Goal: Check status

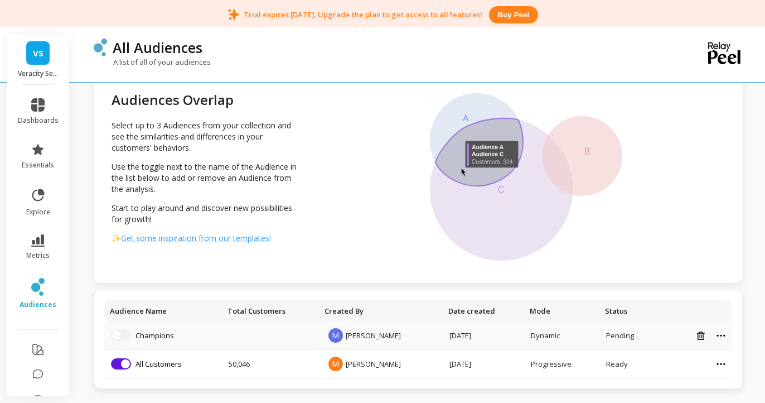
click at [125, 346] on td "Champions" at bounding box center [163, 335] width 118 height 28
click at [119, 370] on td "Remove from visualization All Customers" at bounding box center [163, 364] width 118 height 28
click at [119, 363] on button "button" at bounding box center [121, 363] width 20 height 11
click at [119, 338] on button "button" at bounding box center [121, 335] width 20 height 11
click at [122, 369] on td "Add to visualization All Customers" at bounding box center [163, 364] width 118 height 28
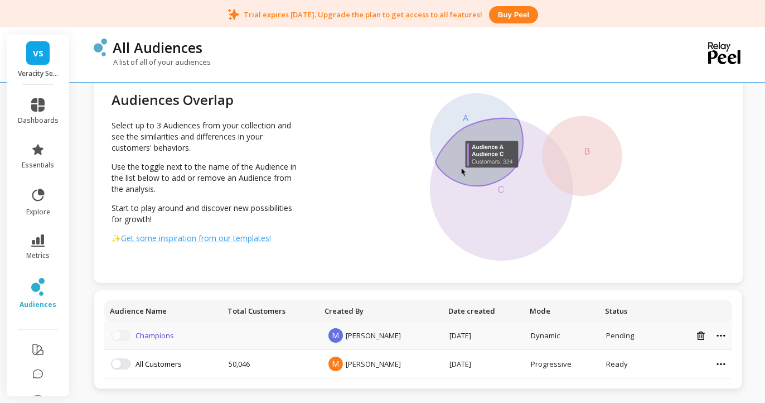
click at [142, 335] on link "Champions" at bounding box center [154, 335] width 38 height 10
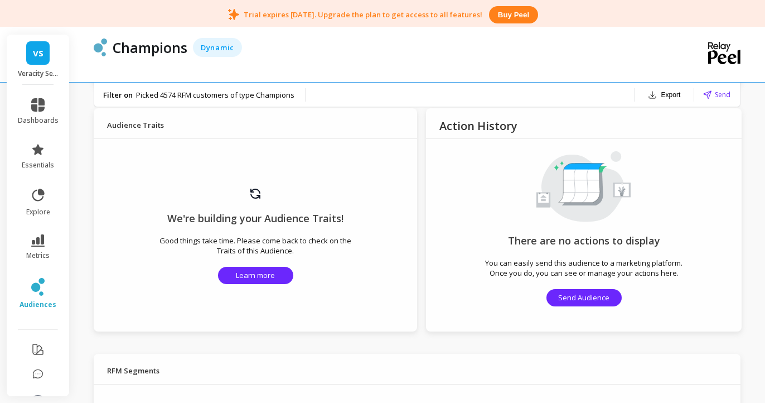
scroll to position [631, 0]
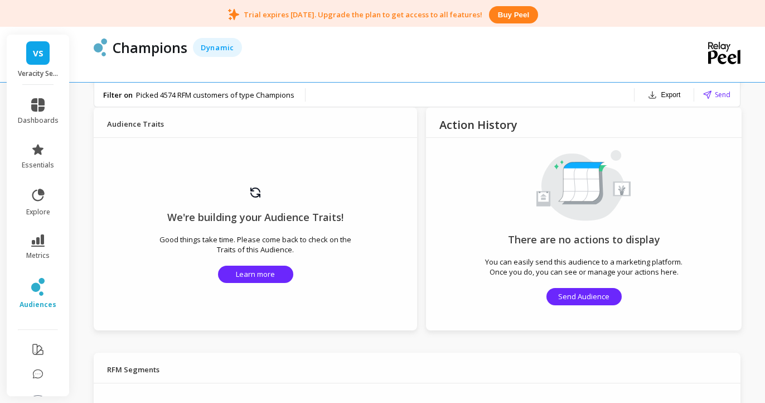
click at [281, 241] on p "Good things take time. Please come back to check on the Traits of this Audience." at bounding box center [255, 244] width 205 height 20
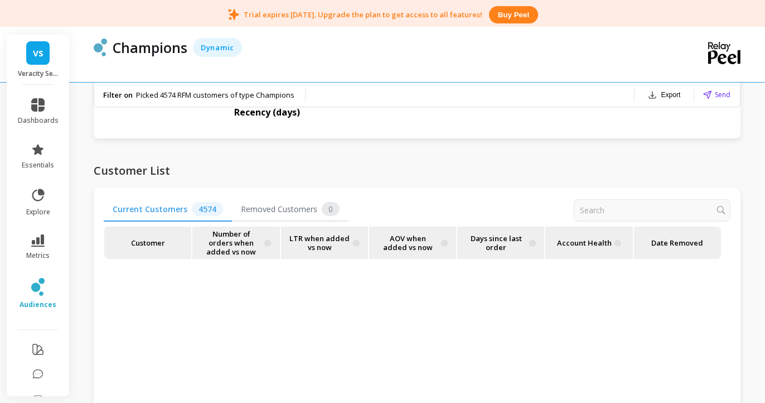
scroll to position [1159, 0]
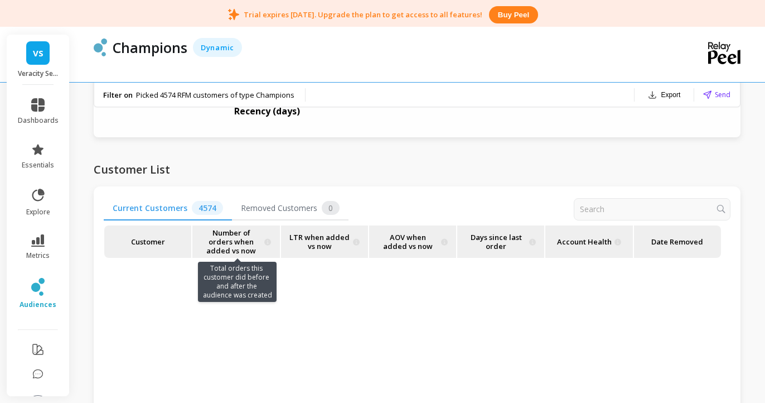
click at [251, 241] on span "Number of orders when added vs now" at bounding box center [231, 241] width 61 height 32
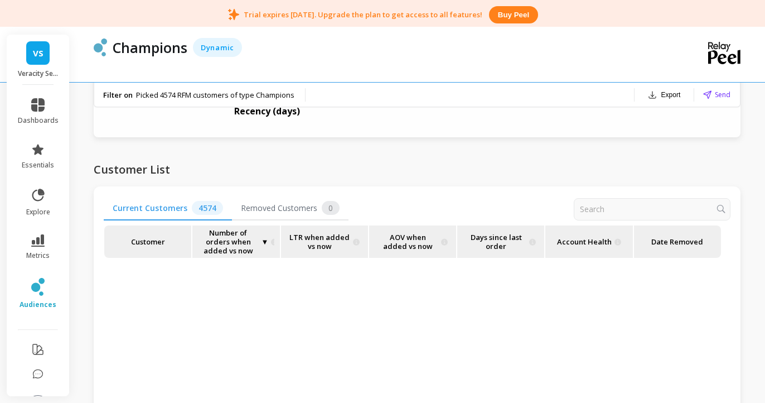
click at [137, 237] on p "Customer" at bounding box center [148, 241] width 76 height 32
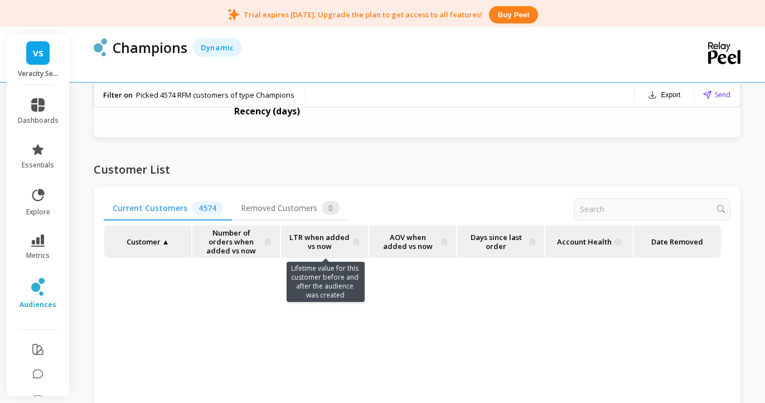
click at [317, 237] on span "LTR when added vs now" at bounding box center [319, 241] width 61 height 32
click at [317, 237] on span "LTR when added vs now" at bounding box center [316, 241] width 59 height 32
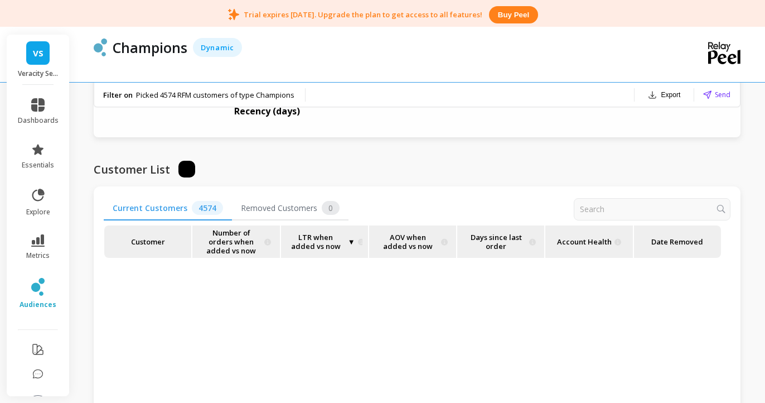
scroll to position [0, 0]
